Goal: Task Accomplishment & Management: Manage account settings

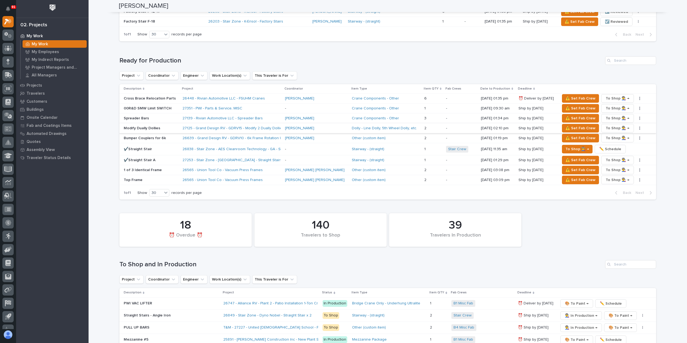
scroll to position [537, 0]
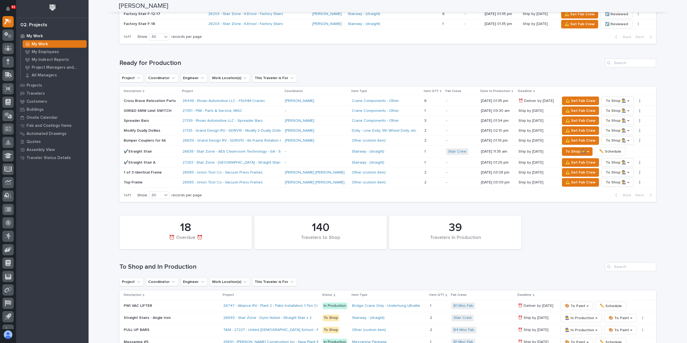
click at [140, 101] on div "Cross Brace Relocation Parts" at bounding box center [151, 101] width 55 height 9
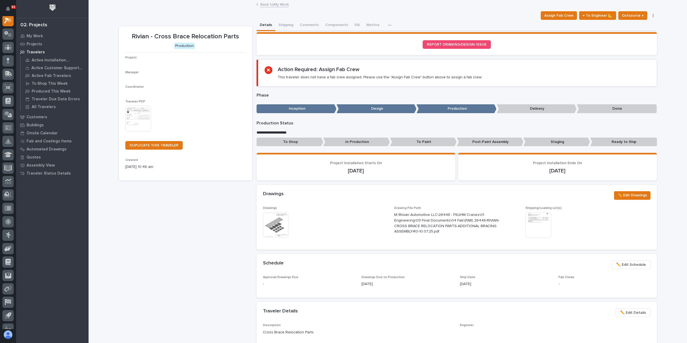
scroll to position [13, 0]
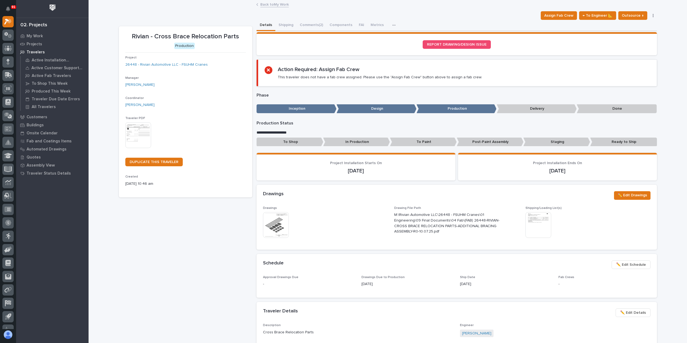
click at [415, 143] on p "To Paint" at bounding box center [423, 142] width 67 height 9
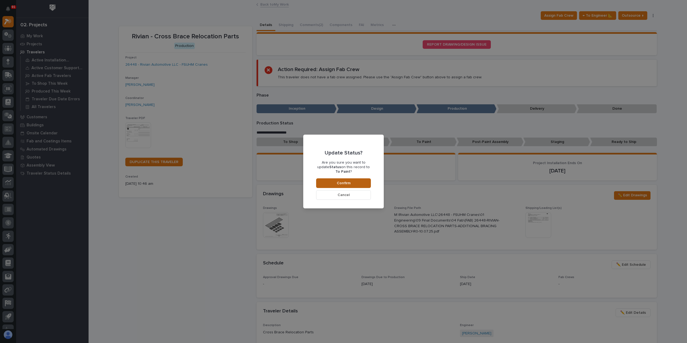
click at [360, 180] on button "Confirm" at bounding box center [343, 184] width 55 height 10
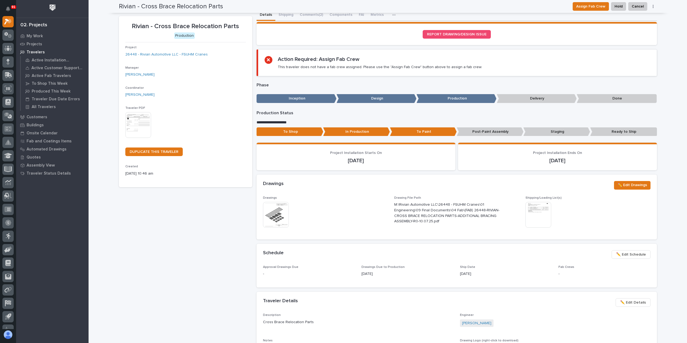
scroll to position [0, 0]
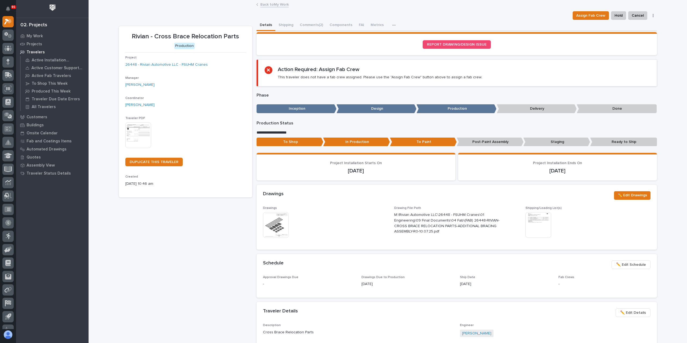
click at [269, 5] on link "Back to My Work" at bounding box center [274, 4] width 28 height 6
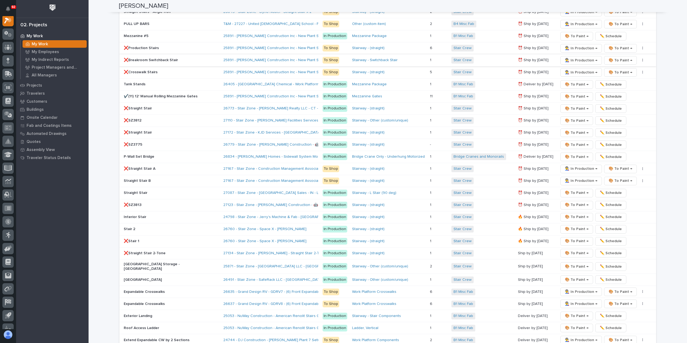
scroll to position [779, 0]
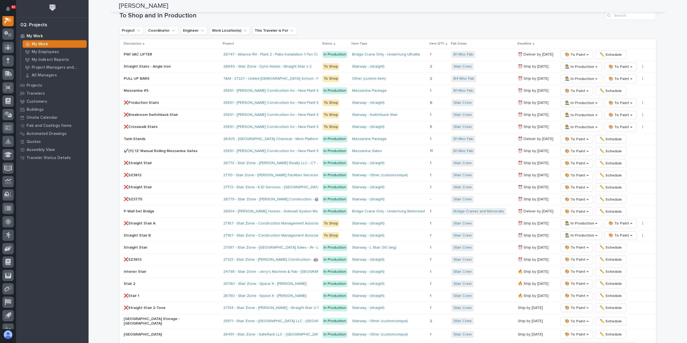
click at [632, 17] on div "39 Travelers In Production 18 ⏰ Overdue ⏰ 140 Travelers to Shop To Shop and In …" at bounding box center [387, 195] width 537 height 466
click at [633, 16] on input "Search" at bounding box center [630, 15] width 51 height 9
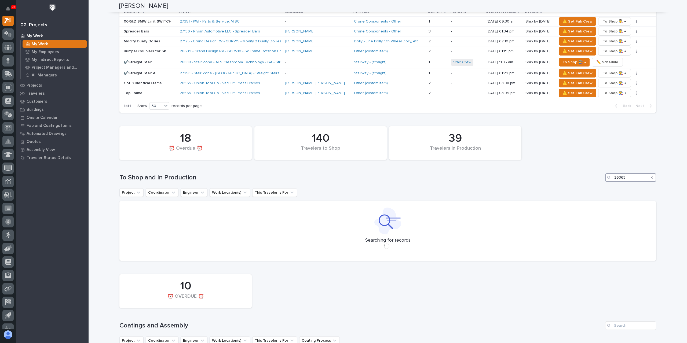
scroll to position [618, 0]
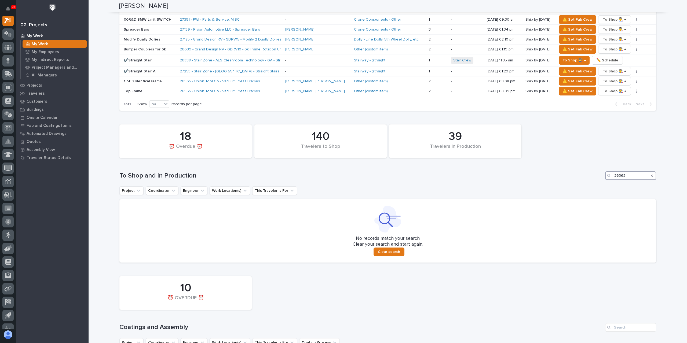
type input "26363"
click at [651, 175] on icon "Search" at bounding box center [652, 176] width 2 height 2
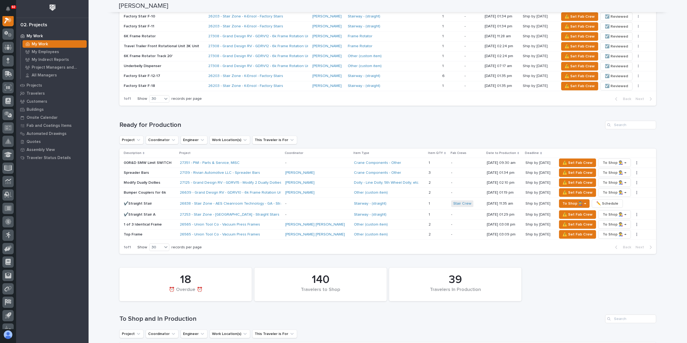
scroll to position [430, 0]
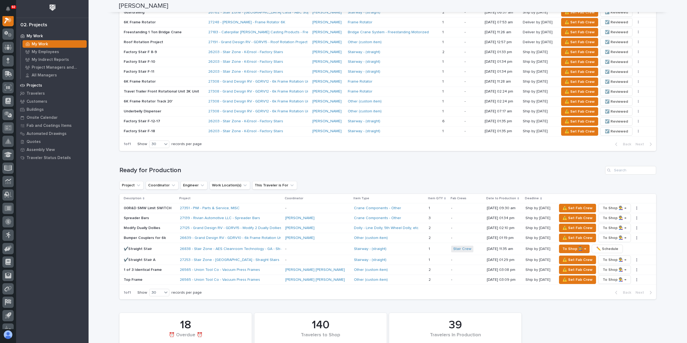
click at [34, 82] on div "Projects" at bounding box center [52, 86] width 70 height 8
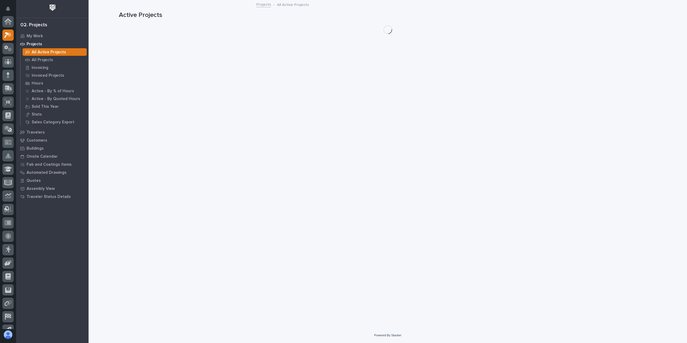
scroll to position [13, 0]
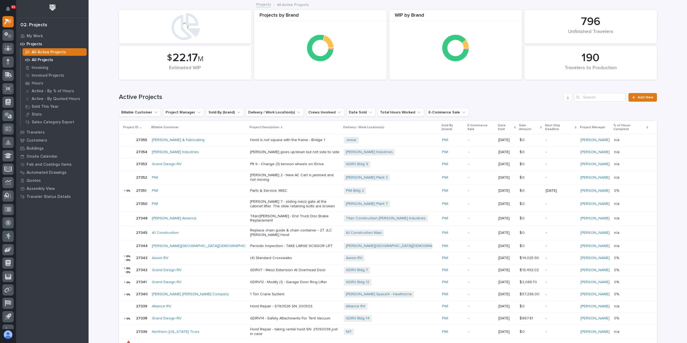
click at [39, 59] on p "All Projects" at bounding box center [42, 60] width 21 height 5
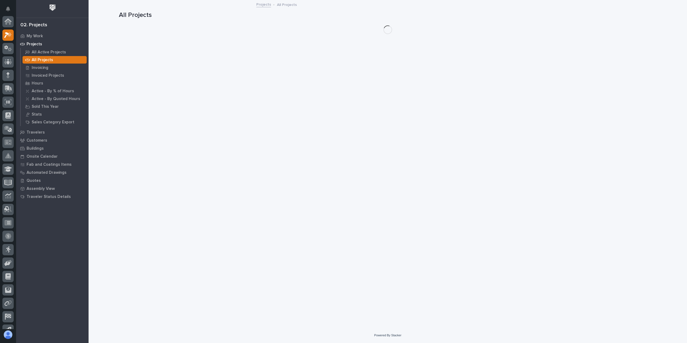
scroll to position [13, 0]
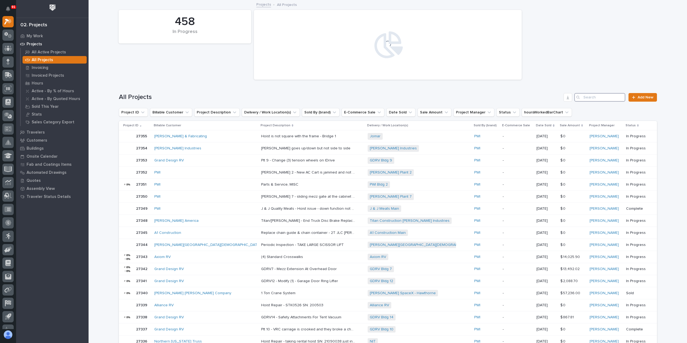
click at [605, 98] on input "Search" at bounding box center [600, 97] width 51 height 9
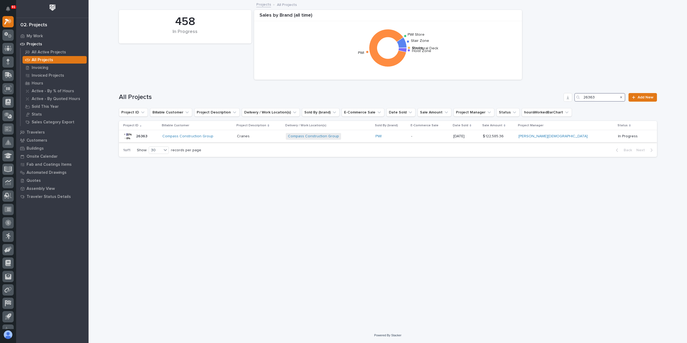
type input "26363"
click at [257, 142] on td "Cranes Cranes" at bounding box center [259, 136] width 49 height 12
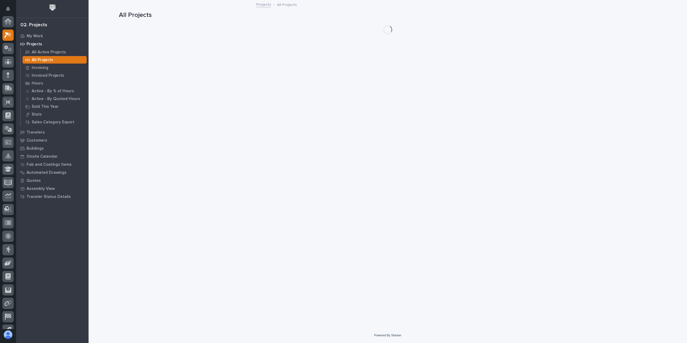
scroll to position [14, 0]
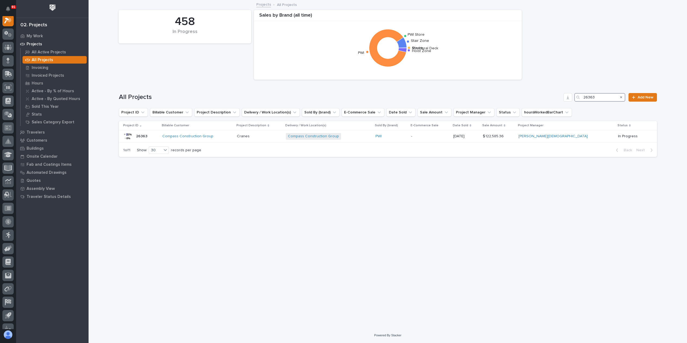
drag, startPoint x: 601, startPoint y: 97, endPoint x: 548, endPoint y: 101, distance: 53.3
click at [548, 101] on div "All Projects 26363 Add New" at bounding box center [388, 97] width 538 height 9
type input "26323"
click at [234, 139] on p "Summit Mezzanine" at bounding box center [243, 136] width 33 height 6
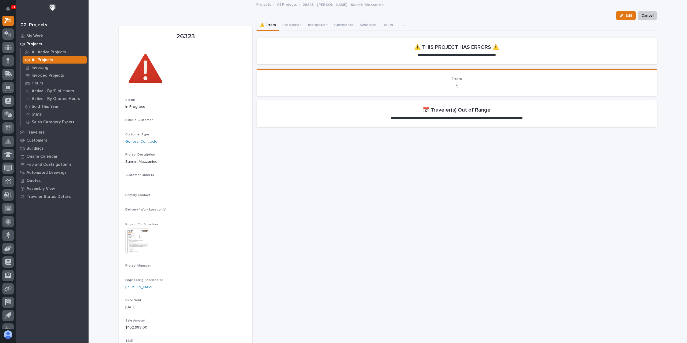
scroll to position [13, 0]
click at [293, 27] on button "Production" at bounding box center [292, 25] width 26 height 11
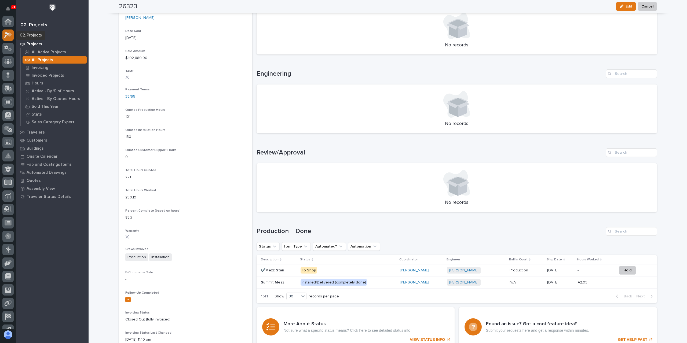
click at [10, 38] on icon at bounding box center [8, 35] width 8 height 6
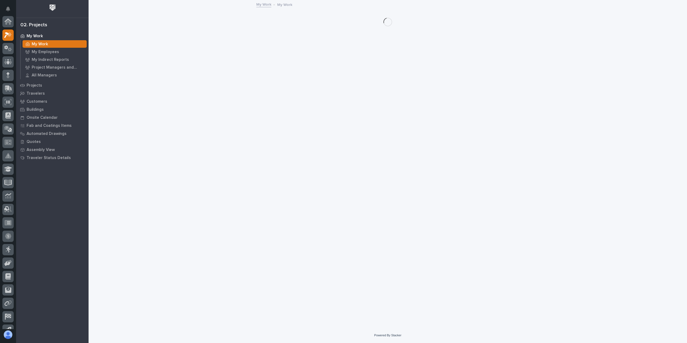
scroll to position [13, 0]
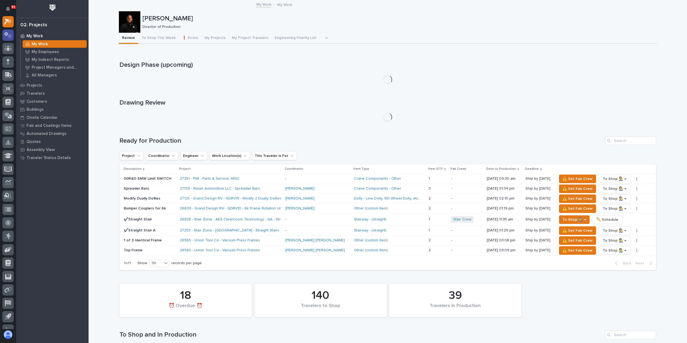
click at [12, 38] on div at bounding box center [7, 35] width 11 height 11
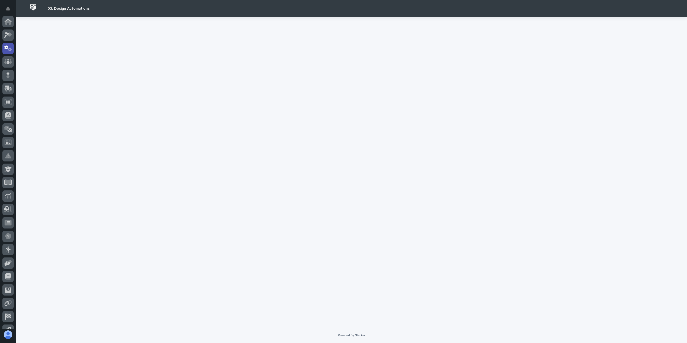
scroll to position [27, 0]
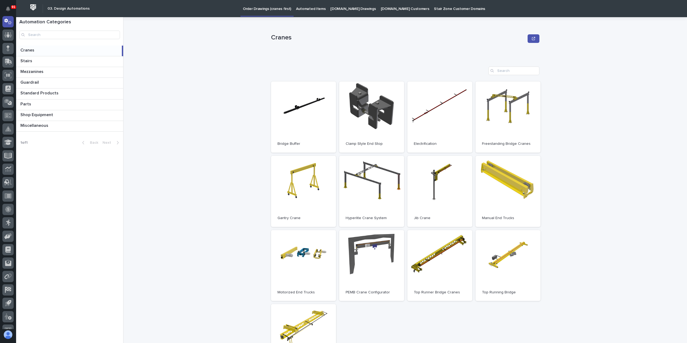
click at [312, 11] on p "Automated Items" at bounding box center [311, 5] width 30 height 11
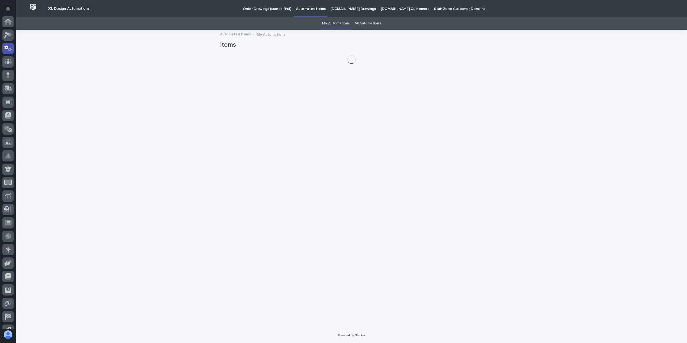
scroll to position [27, 0]
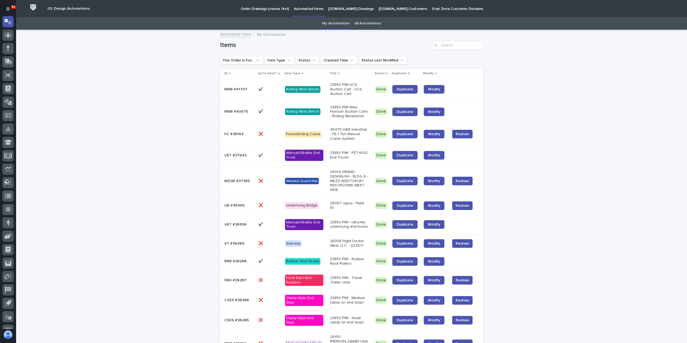
click at [369, 28] on link "All Automations" at bounding box center [368, 23] width 26 height 13
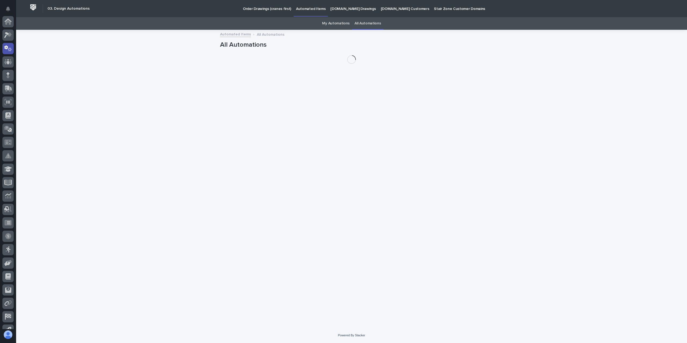
scroll to position [27, 0]
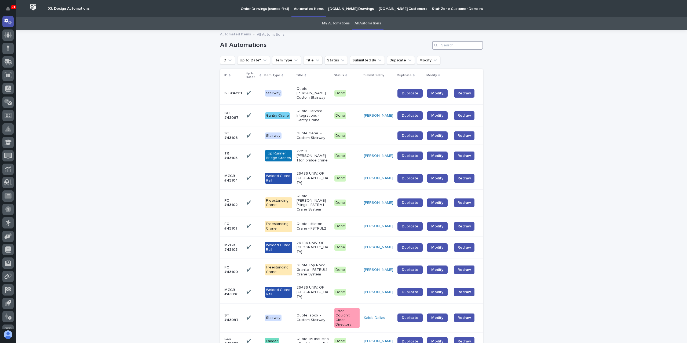
drag, startPoint x: 455, startPoint y: 43, endPoint x: 450, endPoint y: 44, distance: 4.8
click at [454, 43] on input "Search" at bounding box center [457, 45] width 51 height 9
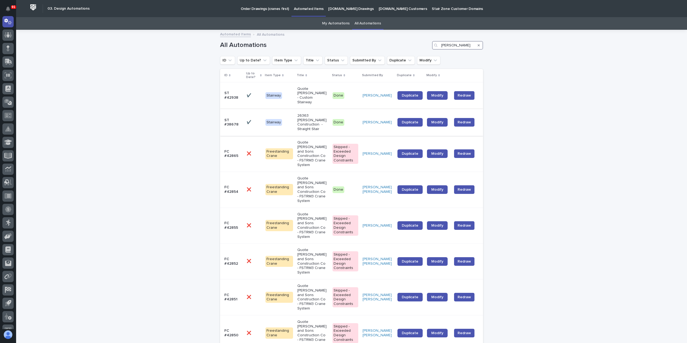
type input "[PERSON_NAME]"
click at [227, 118] on p "ST #38678" at bounding box center [233, 122] width 18 height 9
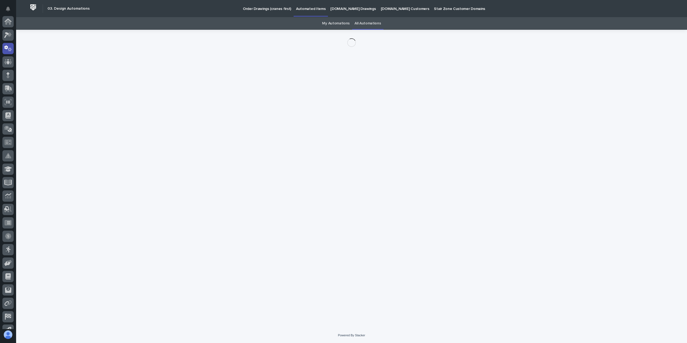
scroll to position [27, 0]
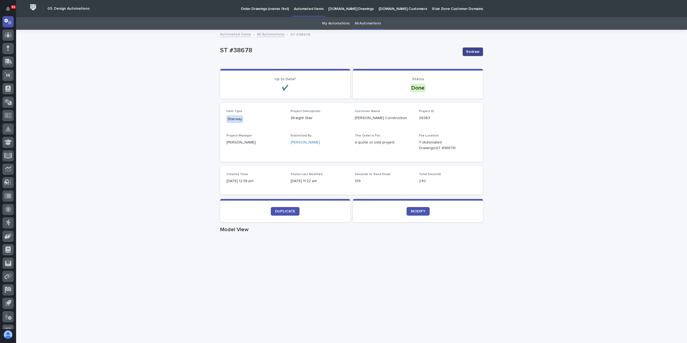
click at [469, 54] on span "Redraw" at bounding box center [472, 51] width 13 height 5
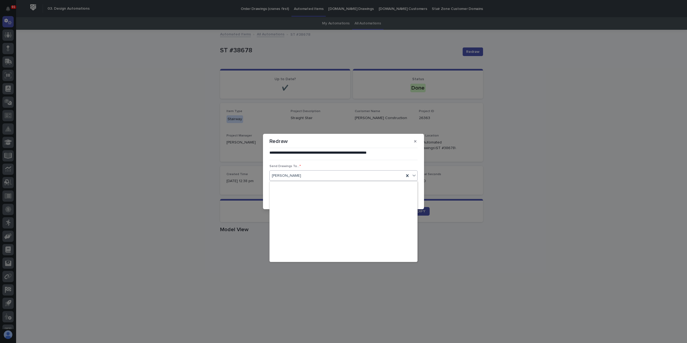
click at [418, 177] on div "[PERSON_NAME]" at bounding box center [344, 176] width 148 height 11
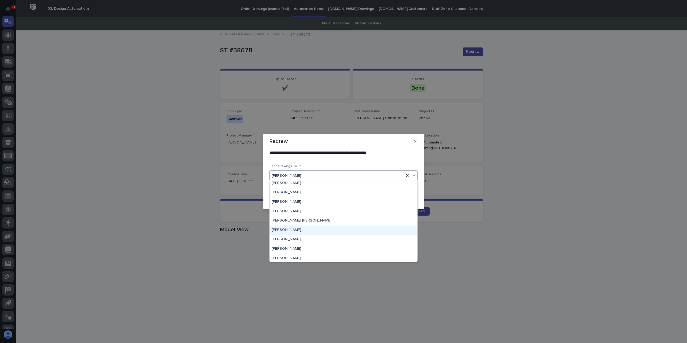
scroll to position [0, 0]
click at [285, 202] on div "[PERSON_NAME]" at bounding box center [344, 204] width 148 height 9
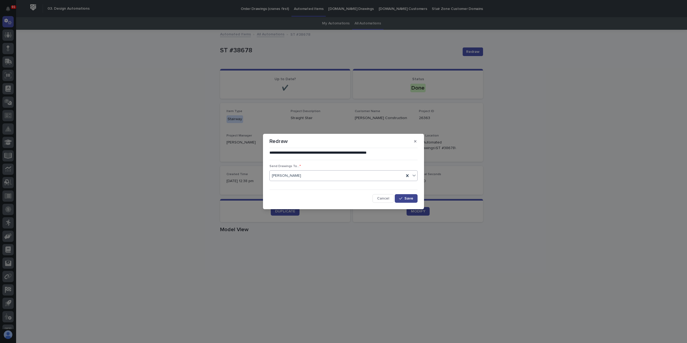
click at [402, 198] on icon "button" at bounding box center [400, 199] width 3 height 4
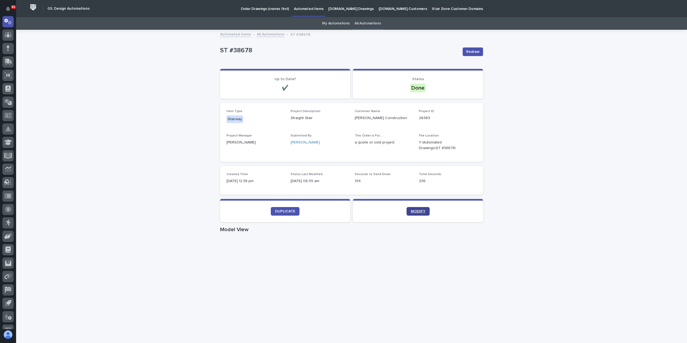
click at [411, 211] on span "MODIFY" at bounding box center [418, 212] width 14 height 4
click at [4, 37] on div at bounding box center [7, 35] width 11 height 11
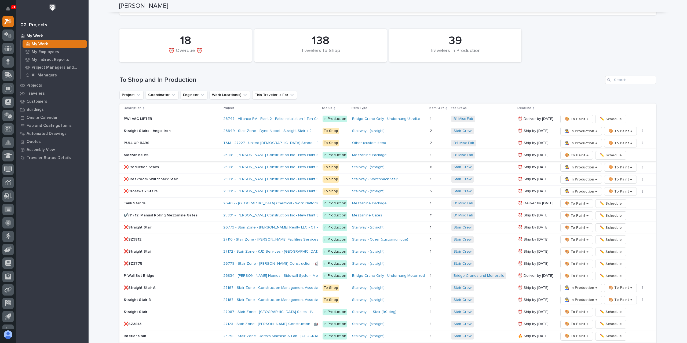
scroll to position [725, 0]
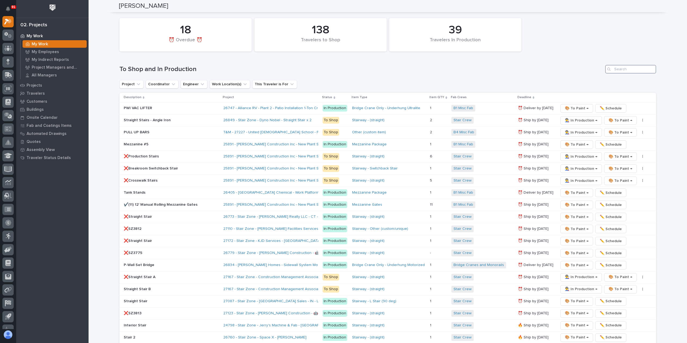
click at [622, 68] on input "Search" at bounding box center [630, 69] width 51 height 9
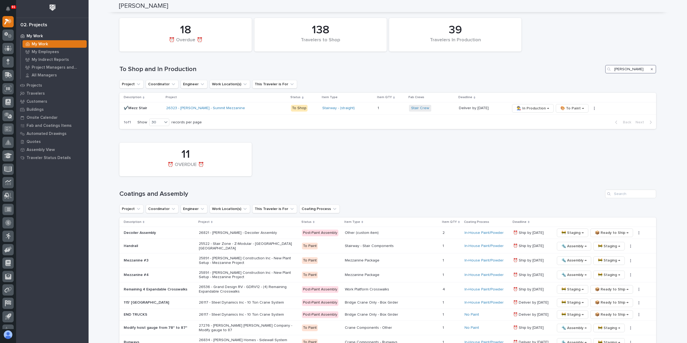
type input "[PERSON_NAME]"
click at [651, 68] on icon "Search" at bounding box center [652, 69] width 2 height 2
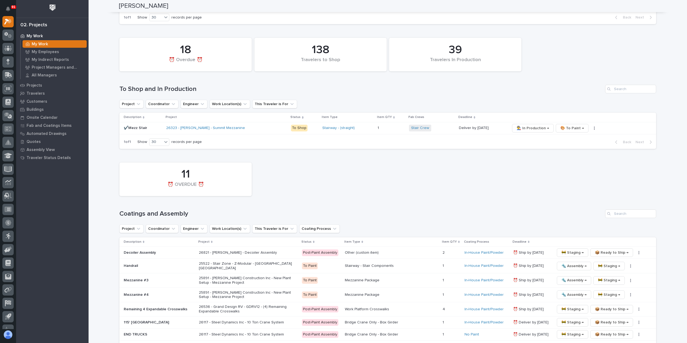
scroll to position [520, 0]
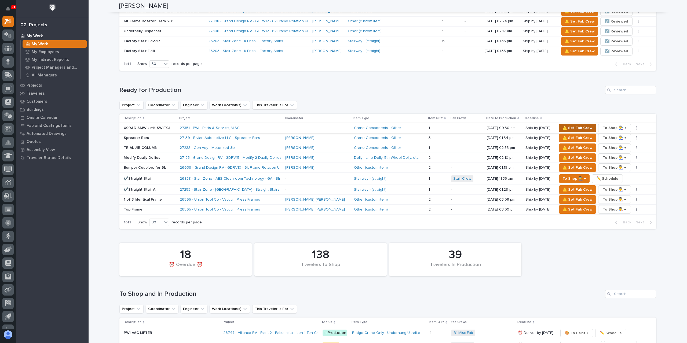
click at [564, 125] on span "⚠️ Set Fab Crew" at bounding box center [578, 128] width 30 height 6
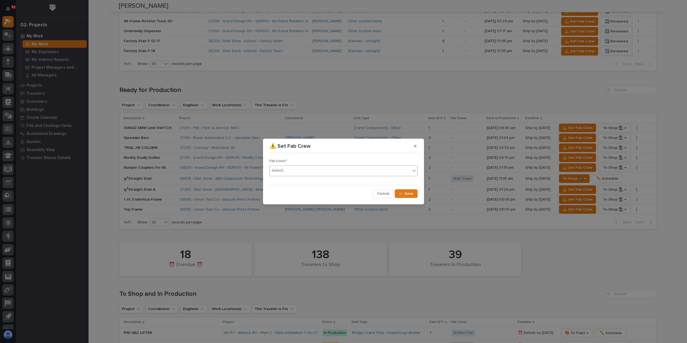
click at [286, 171] on input "text" at bounding box center [286, 171] width 1 height 5
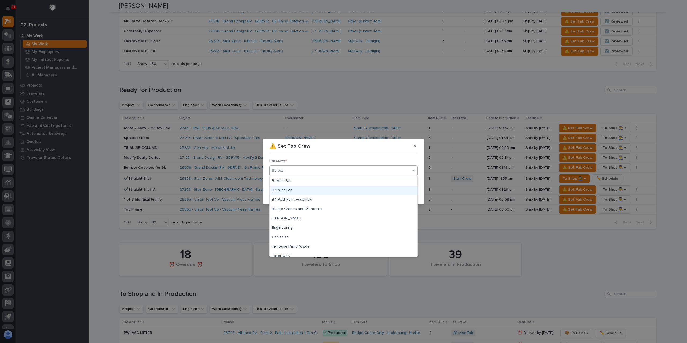
click at [291, 190] on div "B4 Misc Fab" at bounding box center [344, 190] width 148 height 9
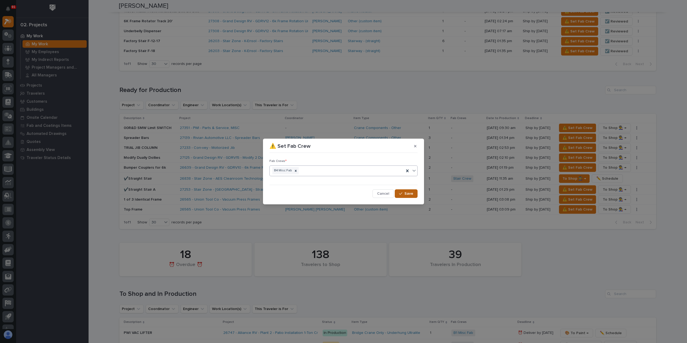
click at [412, 191] on span "Save" at bounding box center [409, 193] width 9 height 5
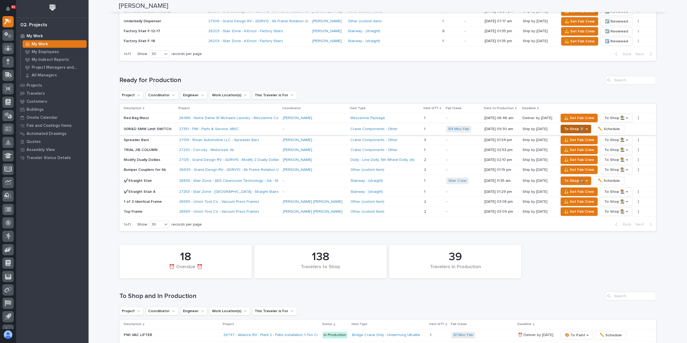
click at [566, 126] on span "To Shop 👨‍🏭 →" at bounding box center [576, 129] width 24 height 6
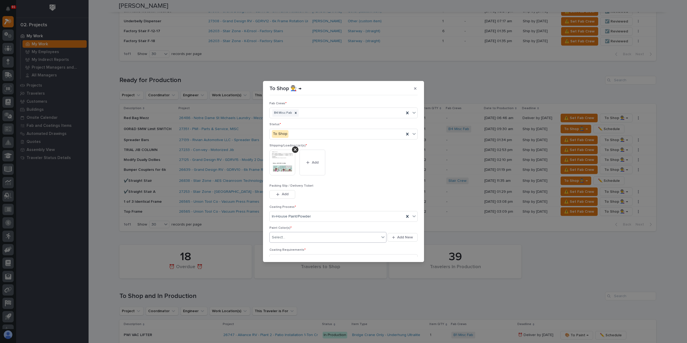
click at [284, 237] on div "Select..." at bounding box center [278, 238] width 13 height 6
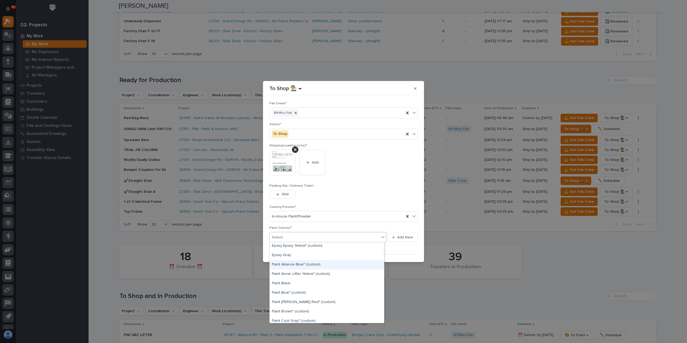
scroll to position [27, 0]
click at [290, 278] on div "Paint Black" at bounding box center [327, 276] width 114 height 9
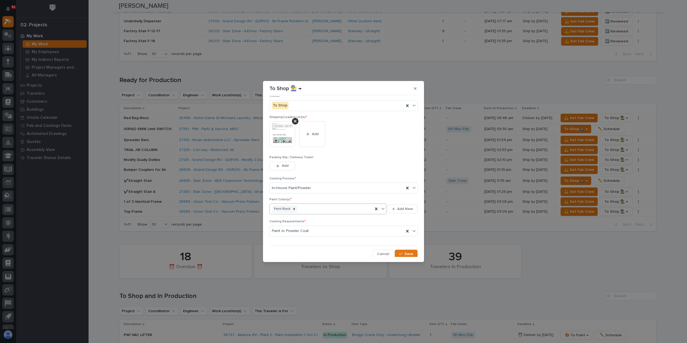
scroll to position [29, 0]
click at [405, 255] on span "Save" at bounding box center [409, 254] width 9 height 5
